Goal: Task Accomplishment & Management: Manage account settings

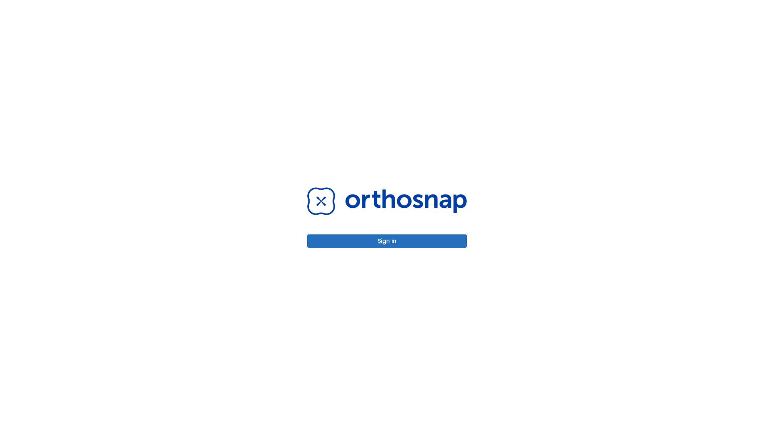
click at [387, 241] on button "Sign in" at bounding box center [387, 240] width 160 height 13
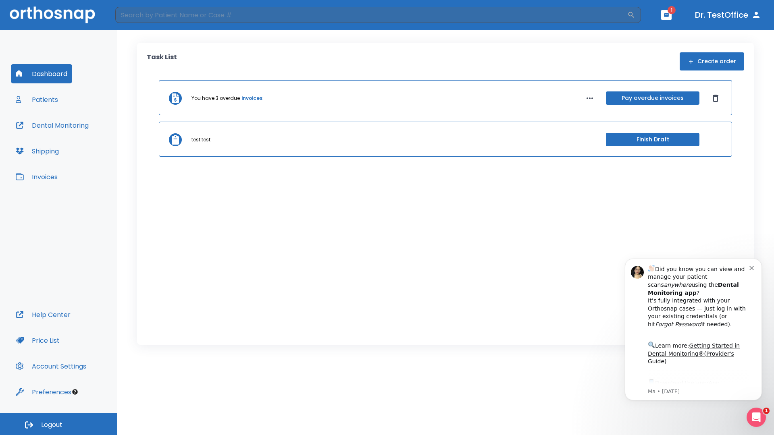
click at [58, 424] on span "Logout" at bounding box center [51, 425] width 21 height 9
